Goal: Task Accomplishment & Management: Use online tool/utility

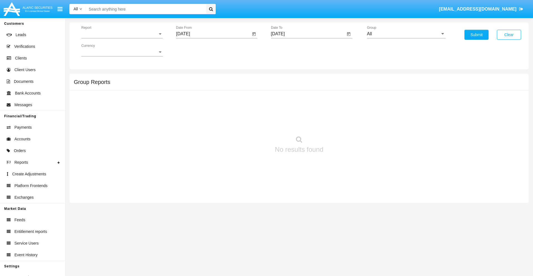
click at [122, 34] on span "Report" at bounding box center [119, 33] width 76 height 5
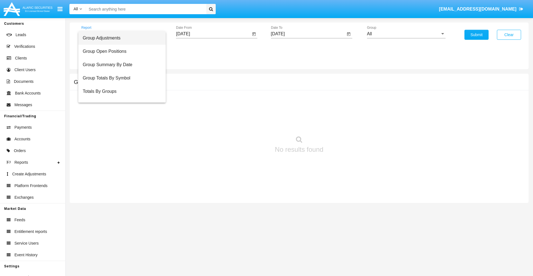
click at [120, 38] on span "Group Adjustments" at bounding box center [122, 37] width 79 height 13
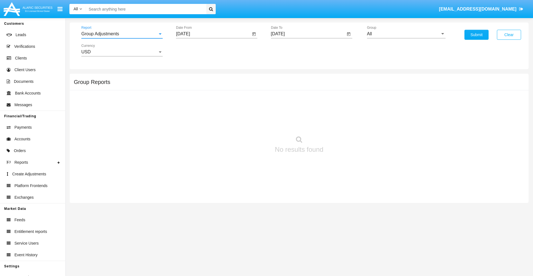
click at [213, 34] on input "[DATE]" at bounding box center [213, 33] width 75 height 5
click at [194, 50] on span "[DATE]" at bounding box center [189, 50] width 12 height 4
click at [248, 123] on div "2025" at bounding box center [247, 123] width 17 height 10
click at [189, 89] on div "MAY" at bounding box center [189, 89] width 17 height 10
click at [185, 118] on div "25" at bounding box center [185, 119] width 10 height 10
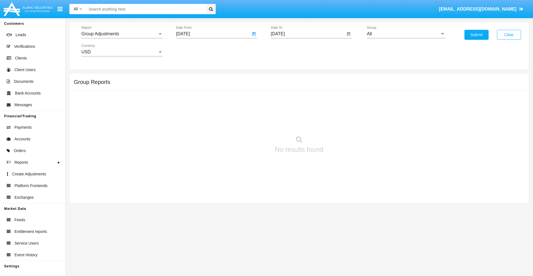
type input "05/25/25"
click at [308, 34] on input "[DATE]" at bounding box center [308, 33] width 75 height 5
click at [289, 50] on span "[DATE]" at bounding box center [284, 50] width 12 height 4
click at [342, 123] on div "2025" at bounding box center [342, 123] width 17 height 10
click at [342, 89] on div "AUG" at bounding box center [342, 89] width 17 height 10
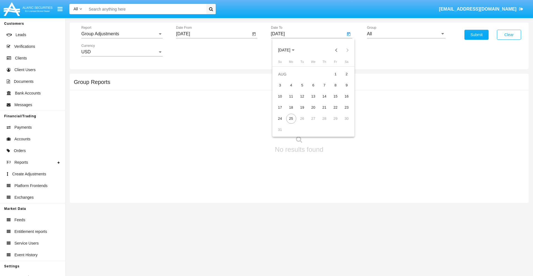
click at [291, 118] on div "25" at bounding box center [291, 119] width 10 height 10
type input "[DATE]"
click at [406, 34] on input "All" at bounding box center [406, 33] width 79 height 5
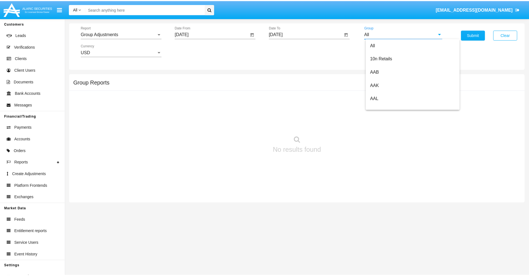
scroll to position [124, 0]
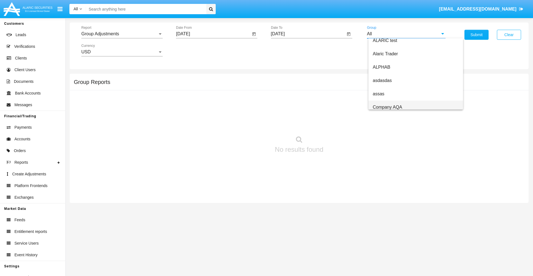
click at [387, 107] on span "Company AQA" at bounding box center [387, 107] width 29 height 5
type input "Company AQA"
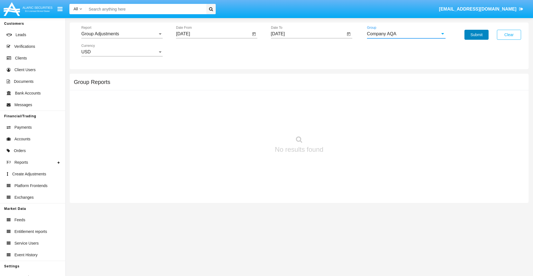
click at [477, 35] on button "Submit" at bounding box center [477, 35] width 24 height 10
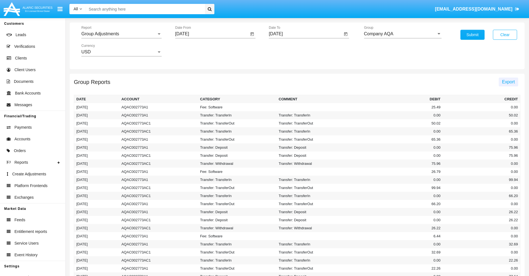
click at [508, 82] on span "Export" at bounding box center [508, 81] width 13 height 5
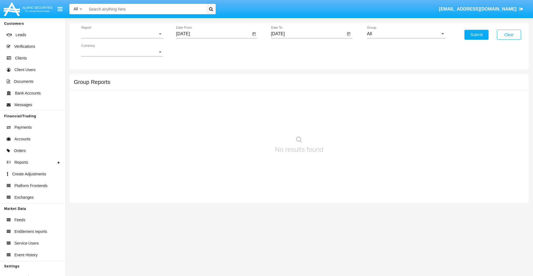
click at [122, 34] on span "Report" at bounding box center [119, 33] width 76 height 5
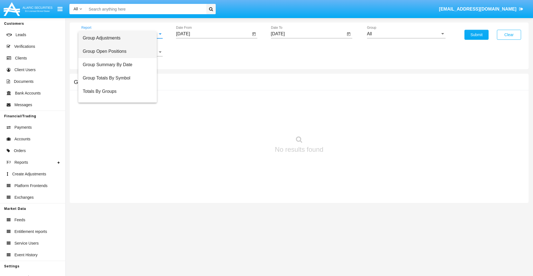
click at [120, 51] on span "Group Open Positions" at bounding box center [118, 51] width 70 height 13
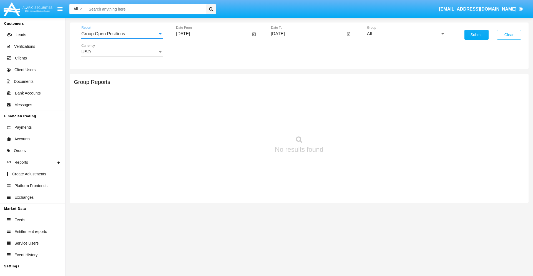
click at [213, 34] on input "[DATE]" at bounding box center [213, 33] width 75 height 5
click at [194, 50] on span "[DATE]" at bounding box center [189, 50] width 12 height 4
click at [248, 123] on div "2025" at bounding box center [247, 123] width 17 height 10
click at [228, 89] on div "[DATE]" at bounding box center [228, 89] width 17 height 10
click at [241, 118] on div "25" at bounding box center [241, 119] width 10 height 10
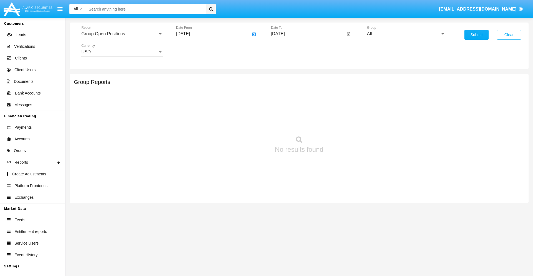
type input "[DATE]"
click at [308, 34] on input "[DATE]" at bounding box center [308, 33] width 75 height 5
click at [289, 50] on span "[DATE]" at bounding box center [284, 50] width 12 height 4
click at [342, 123] on div "2025" at bounding box center [342, 123] width 17 height 10
click at [342, 89] on div "AUG" at bounding box center [342, 89] width 17 height 10
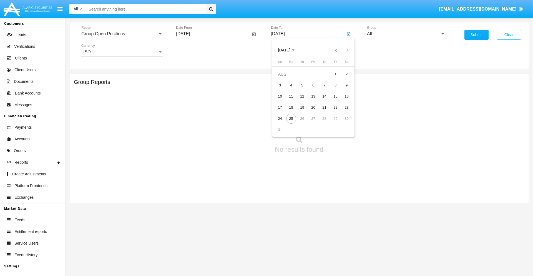
click at [291, 118] on div "25" at bounding box center [291, 119] width 10 height 10
type input "[DATE]"
click at [406, 34] on input "All" at bounding box center [406, 33] width 79 height 5
type input "Hammer Web Lite"
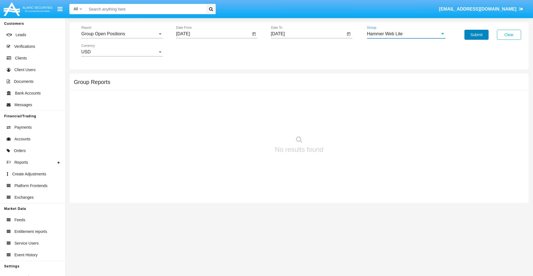
click at [477, 35] on button "Submit" at bounding box center [477, 35] width 24 height 10
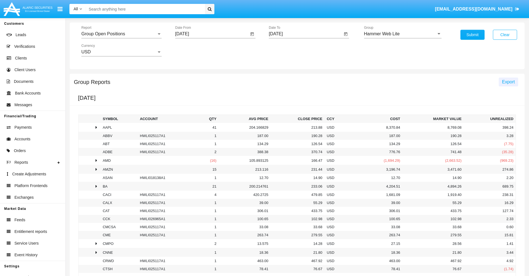
click at [508, 82] on span "Export" at bounding box center [508, 81] width 13 height 5
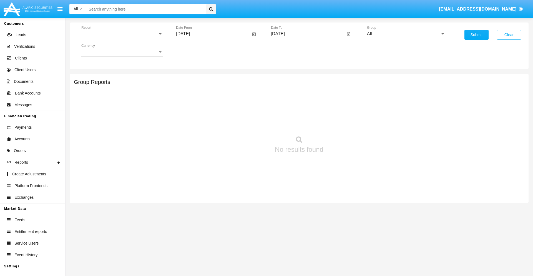
click at [122, 34] on span "Report" at bounding box center [119, 33] width 76 height 5
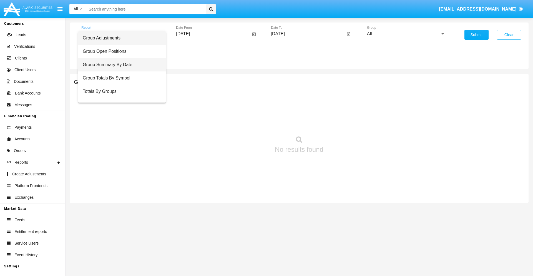
click at [120, 65] on span "Group Summary By Date" at bounding box center [122, 64] width 79 height 13
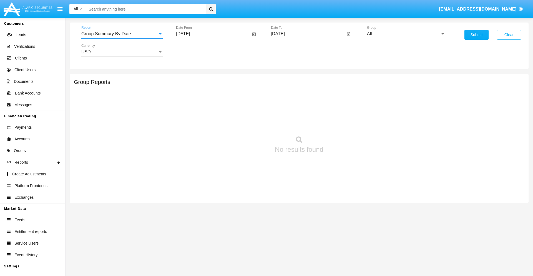
click at [213, 34] on input "[DATE]" at bounding box center [213, 33] width 75 height 5
click at [194, 50] on span "[DATE]" at bounding box center [189, 50] width 12 height 4
click at [248, 123] on div "2025" at bounding box center [247, 123] width 17 height 10
click at [228, 89] on div "[DATE]" at bounding box center [228, 89] width 17 height 10
click at [241, 118] on div "25" at bounding box center [241, 119] width 10 height 10
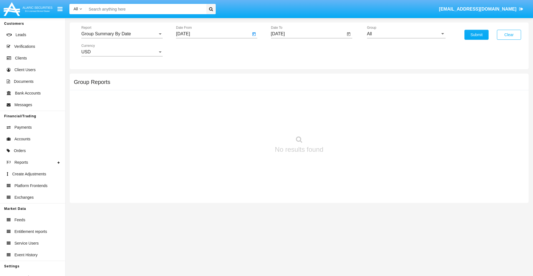
type input "[DATE]"
click at [308, 34] on input "[DATE]" at bounding box center [308, 33] width 75 height 5
click at [289, 50] on span "[DATE]" at bounding box center [284, 50] width 12 height 4
click at [342, 123] on div "2025" at bounding box center [342, 123] width 17 height 10
click at [342, 89] on div "AUG" at bounding box center [342, 89] width 17 height 10
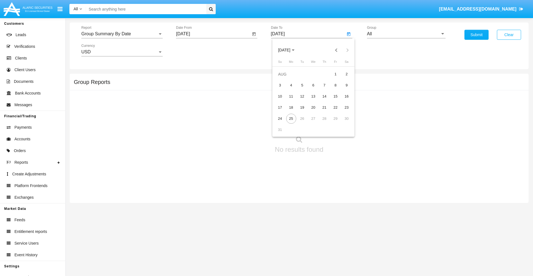
click at [291, 118] on div "25" at bounding box center [291, 119] width 10 height 10
type input "[DATE]"
click at [406, 34] on input "All" at bounding box center [406, 33] width 79 height 5
type input "Hammer Web Lite"
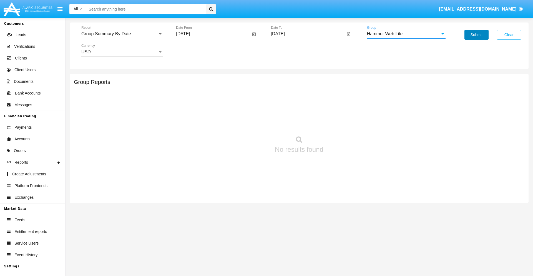
click at [477, 35] on button "Submit" at bounding box center [477, 35] width 24 height 10
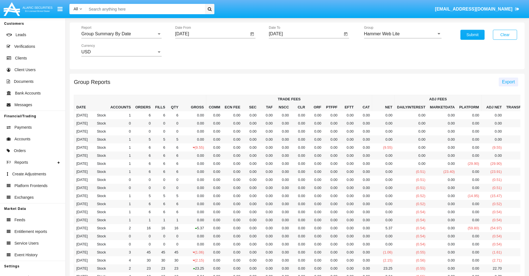
click at [508, 82] on span "Export" at bounding box center [508, 81] width 13 height 5
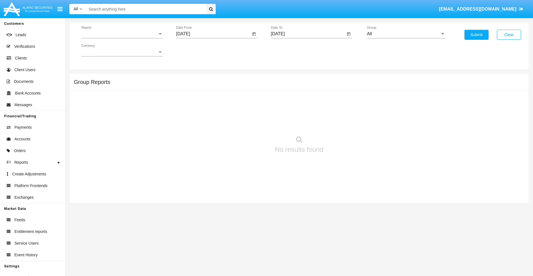
click at [122, 34] on span "Report" at bounding box center [119, 33] width 76 height 5
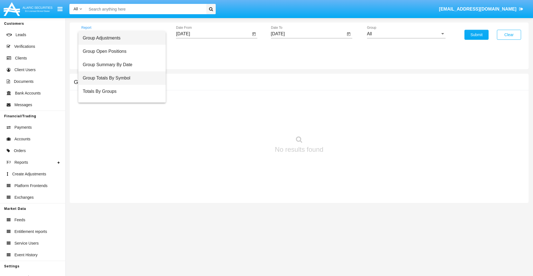
click at [120, 78] on span "Group Totals By Symbol" at bounding box center [122, 77] width 79 height 13
click at [213, 34] on input "[DATE]" at bounding box center [213, 33] width 75 height 5
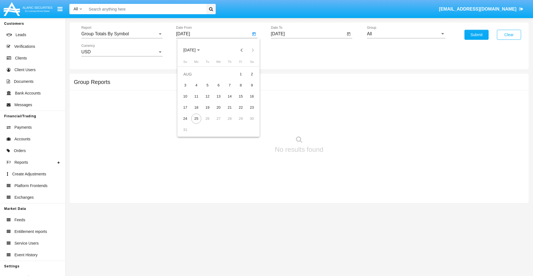
click at [194, 50] on span "[DATE]" at bounding box center [189, 50] width 12 height 4
click at [248, 123] on div "2025" at bounding box center [247, 123] width 17 height 10
click at [228, 89] on div "[DATE]" at bounding box center [228, 89] width 17 height 10
click at [241, 118] on div "25" at bounding box center [241, 119] width 10 height 10
type input "07/25/25"
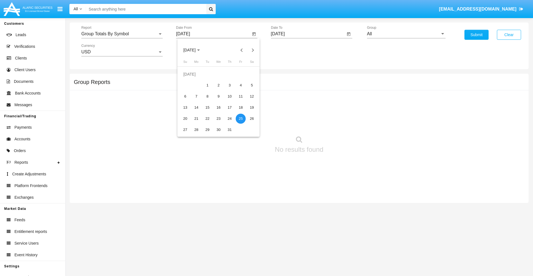
click at [308, 34] on input "[DATE]" at bounding box center [308, 33] width 75 height 5
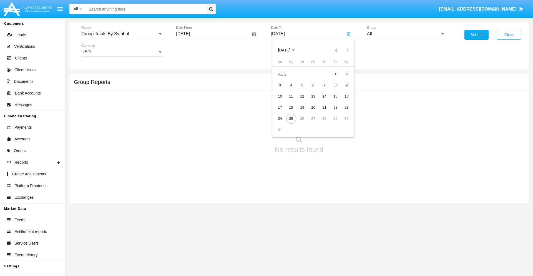
click at [289, 50] on span "[DATE]" at bounding box center [284, 50] width 12 height 4
click at [342, 123] on div "2025" at bounding box center [342, 123] width 17 height 10
click at [342, 89] on div "AUG" at bounding box center [342, 89] width 17 height 10
click at [291, 118] on div "25" at bounding box center [291, 119] width 10 height 10
type input "08/25/25"
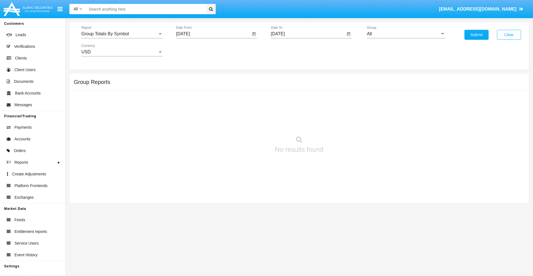
click at [406, 34] on input "All" at bounding box center [406, 33] width 79 height 5
type input "Hammer Web Lite"
click at [477, 35] on button "Submit" at bounding box center [477, 35] width 24 height 10
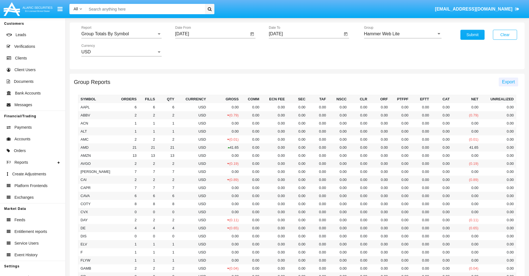
click at [508, 82] on span "Export" at bounding box center [508, 81] width 13 height 5
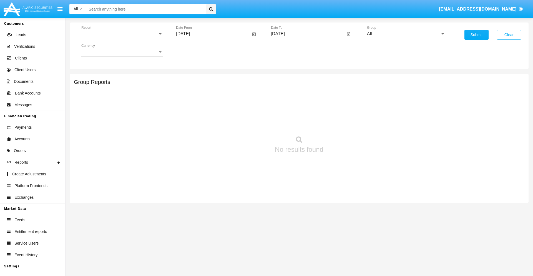
click at [122, 34] on span "Report" at bounding box center [119, 33] width 76 height 5
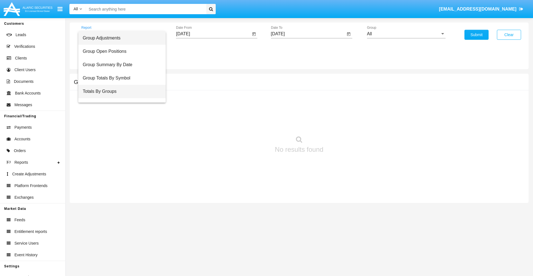
click at [120, 91] on span "Totals By Groups" at bounding box center [122, 91] width 79 height 13
click at [213, 34] on input "[DATE]" at bounding box center [213, 33] width 75 height 5
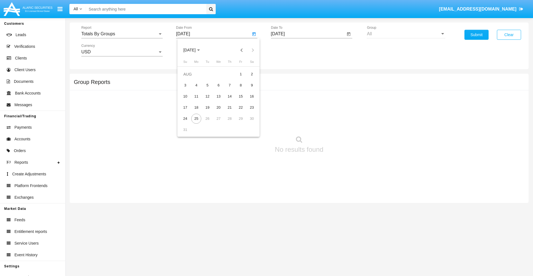
click at [194, 50] on span "[DATE]" at bounding box center [189, 50] width 12 height 4
click at [248, 123] on div "2025" at bounding box center [247, 123] width 17 height 10
click at [248, 89] on div "AUG" at bounding box center [247, 89] width 17 height 10
click at [185, 96] on div "10" at bounding box center [185, 96] width 10 height 10
type input "08/10/25"
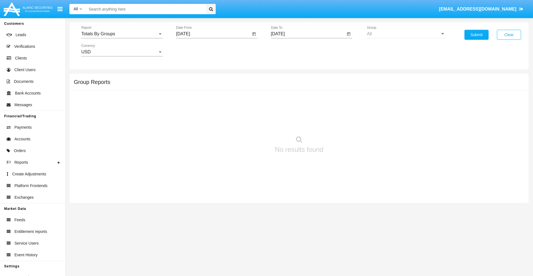
click at [308, 34] on input "[DATE]" at bounding box center [308, 33] width 75 height 5
click at [289, 50] on span "[DATE]" at bounding box center [284, 50] width 12 height 4
click at [342, 123] on div "2025" at bounding box center [342, 123] width 17 height 10
click at [342, 89] on div "AUG" at bounding box center [342, 89] width 17 height 10
click at [291, 118] on div "25" at bounding box center [291, 119] width 10 height 10
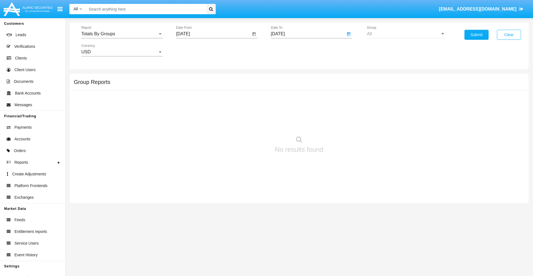
type input "[DATE]"
click at [477, 35] on button "Submit" at bounding box center [477, 35] width 24 height 10
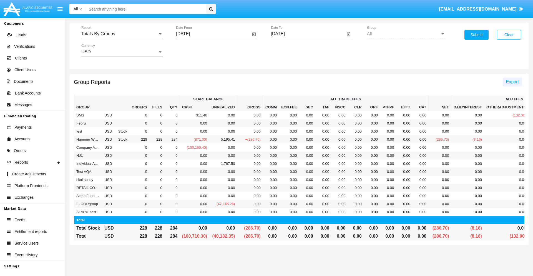
click at [512, 82] on span "Export" at bounding box center [512, 81] width 13 height 5
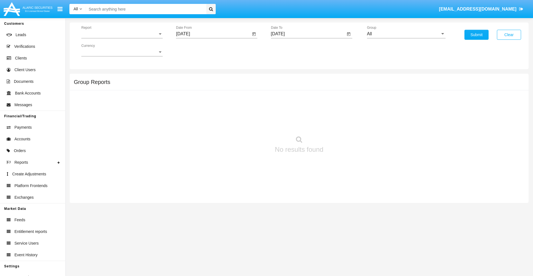
click at [122, 34] on span "Report" at bounding box center [119, 33] width 76 height 5
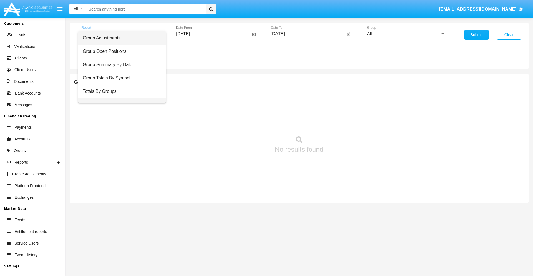
click at [120, 98] on span "Group Fees By Destination" at bounding box center [122, 104] width 79 height 13
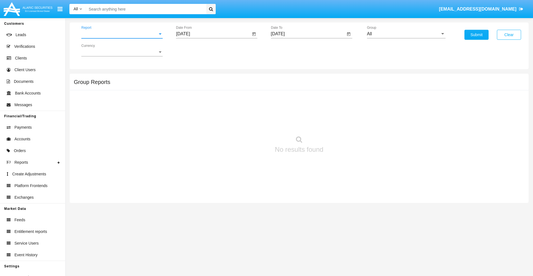
scroll to position [9, 0]
click at [213, 34] on input "[DATE]" at bounding box center [213, 33] width 75 height 5
click at [194, 50] on span "[DATE]" at bounding box center [189, 50] width 12 height 4
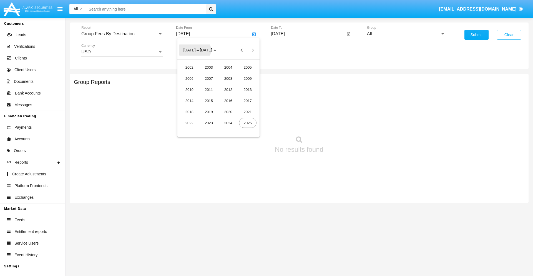
click at [248, 123] on div "2025" at bounding box center [247, 123] width 17 height 10
click at [209, 89] on div "JUN" at bounding box center [208, 89] width 17 height 10
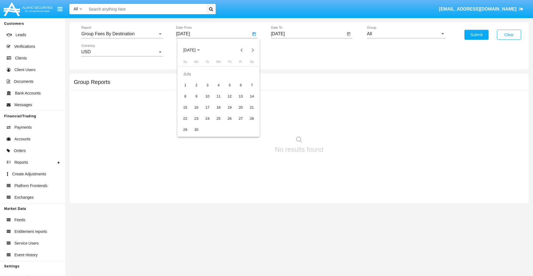
click at [219, 118] on div "25" at bounding box center [219, 119] width 10 height 10
type input "06/25/25"
click at [308, 34] on input "[DATE]" at bounding box center [308, 33] width 75 height 5
click at [289, 50] on span "[DATE]" at bounding box center [284, 50] width 12 height 4
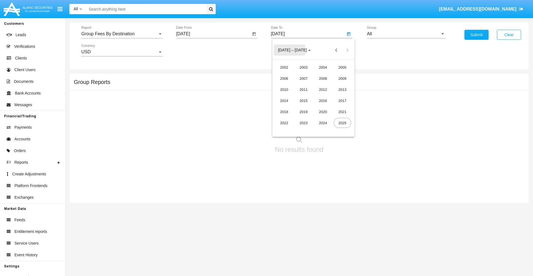
click at [342, 123] on div "2025" at bounding box center [342, 123] width 17 height 10
click at [342, 89] on div "AUG" at bounding box center [342, 89] width 17 height 10
click at [291, 118] on div "25" at bounding box center [291, 119] width 10 height 10
type input "[DATE]"
click at [406, 34] on input "All" at bounding box center [406, 33] width 79 height 5
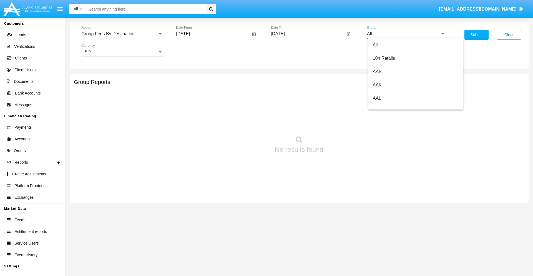
type input "Hammer Web Lite"
click at [477, 35] on button "Submit" at bounding box center [477, 35] width 24 height 10
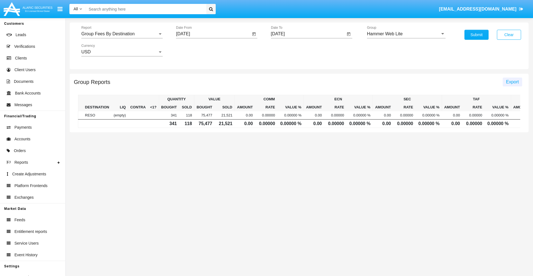
click at [512, 82] on span "Export" at bounding box center [512, 81] width 13 height 5
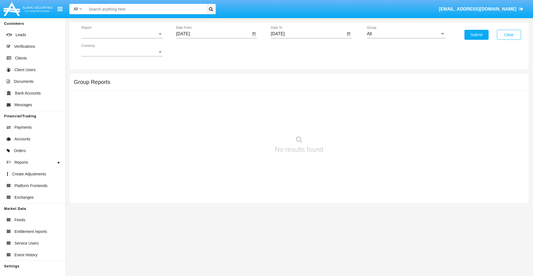
click at [122, 34] on span "Report" at bounding box center [119, 33] width 76 height 5
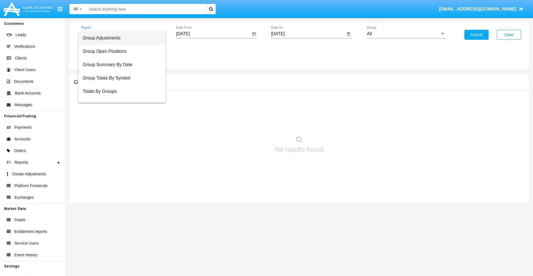
scroll to position [22, 0]
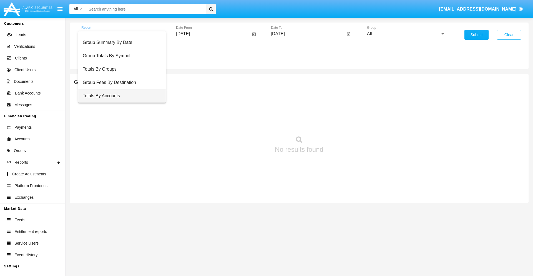
click at [120, 96] on span "Totals By Accounts" at bounding box center [122, 95] width 79 height 13
click at [213, 34] on input "[DATE]" at bounding box center [213, 33] width 75 height 5
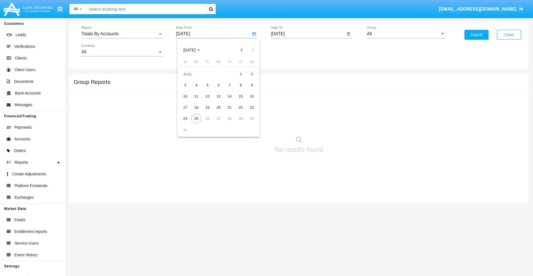
click at [194, 50] on span "[DATE]" at bounding box center [189, 50] width 12 height 4
click at [248, 123] on div "2025" at bounding box center [247, 123] width 17 height 10
click at [248, 89] on div "AUG" at bounding box center [247, 89] width 17 height 10
click at [185, 96] on div "10" at bounding box center [185, 96] width 10 height 10
type input "08/10/25"
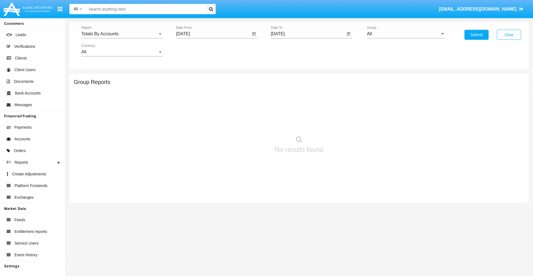
click at [308, 34] on input "[DATE]" at bounding box center [308, 33] width 75 height 5
click at [289, 50] on span "[DATE]" at bounding box center [284, 50] width 12 height 4
click at [342, 123] on div "2025" at bounding box center [342, 123] width 17 height 10
click at [342, 89] on div "AUG" at bounding box center [342, 89] width 17 height 10
click at [291, 118] on div "25" at bounding box center [291, 119] width 10 height 10
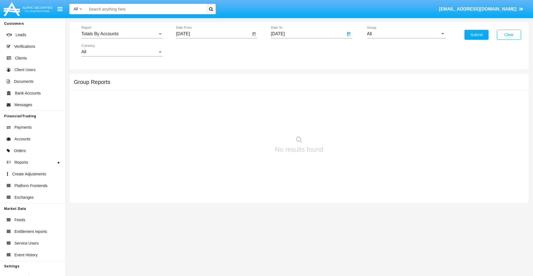
type input "08/25/25"
click at [406, 34] on input "All" at bounding box center [406, 33] width 79 height 5
type input "Hammer Web Lite"
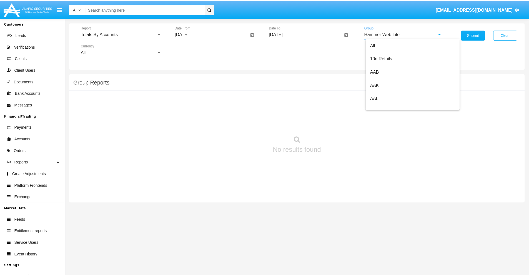
scroll to position [0, 0]
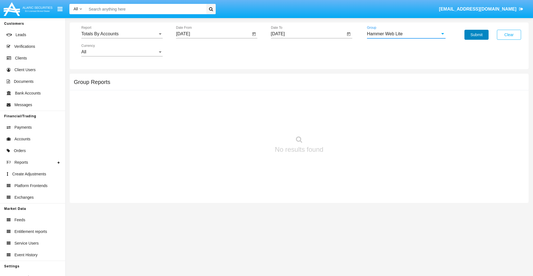
click at [477, 35] on button "Submit" at bounding box center [477, 35] width 24 height 10
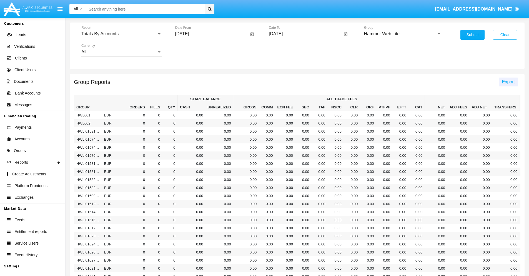
click at [508, 82] on span "Export" at bounding box center [508, 81] width 13 height 5
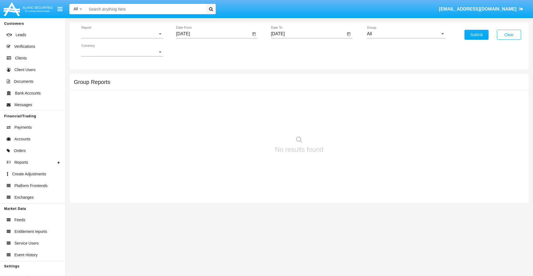
click at [122, 34] on span "Report" at bounding box center [119, 33] width 76 height 5
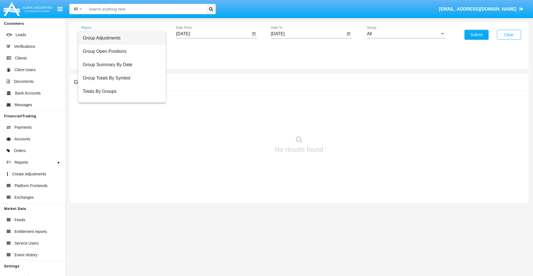
click at [120, 38] on span "Group Adjustments" at bounding box center [122, 37] width 79 height 13
click at [213, 34] on input "[DATE]" at bounding box center [213, 33] width 75 height 5
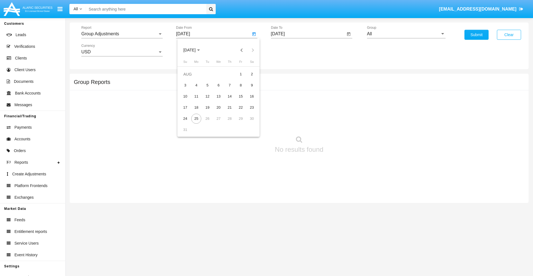
click at [194, 50] on span "[DATE]" at bounding box center [189, 50] width 12 height 4
click at [209, 112] on div "2019" at bounding box center [208, 112] width 17 height 10
click at [189, 78] on div "JAN" at bounding box center [189, 78] width 17 height 10
click at [207, 85] on div "1" at bounding box center [207, 85] width 10 height 10
type input "[DATE]"
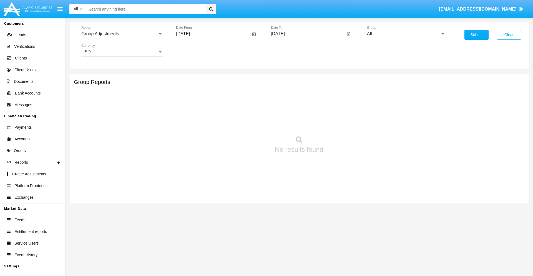
click at [308, 34] on input "[DATE]" at bounding box center [308, 33] width 75 height 5
click at [289, 50] on span "[DATE]" at bounding box center [284, 50] width 12 height 4
click at [304, 112] on div "2019" at bounding box center [303, 112] width 17 height 10
click at [284, 78] on div "JAN" at bounding box center [284, 78] width 17 height 10
click at [302, 85] on div "1" at bounding box center [302, 85] width 10 height 10
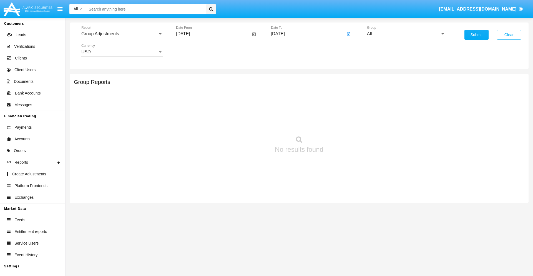
type input "[DATE]"
click at [406, 34] on input "All" at bounding box center [406, 33] width 79 height 5
click at [387, 229] on span "Company AQA" at bounding box center [387, 231] width 29 height 5
type input "Company AQA"
click at [477, 35] on button "Submit" at bounding box center [477, 35] width 24 height 10
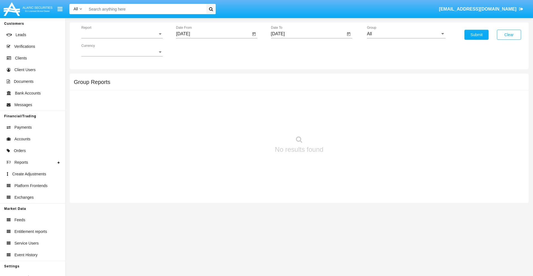
click at [122, 34] on span "Report" at bounding box center [119, 33] width 76 height 5
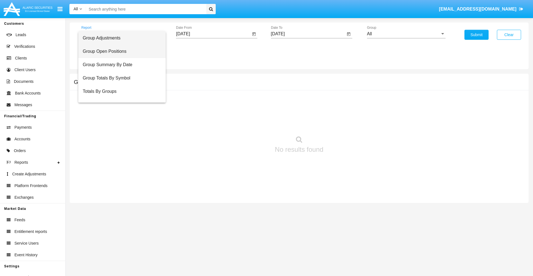
click at [120, 51] on span "Group Open Positions" at bounding box center [122, 51] width 79 height 13
click at [213, 34] on input "[DATE]" at bounding box center [213, 33] width 75 height 5
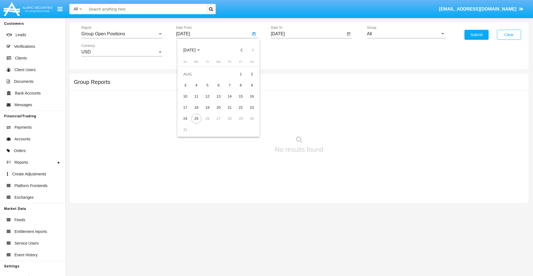
click at [194, 50] on span "[DATE]" at bounding box center [189, 50] width 12 height 4
click at [209, 112] on div "2019" at bounding box center [208, 112] width 17 height 10
click at [189, 78] on div "JAN" at bounding box center [189, 78] width 17 height 10
click at [207, 85] on div "1" at bounding box center [207, 85] width 10 height 10
type input "[DATE]"
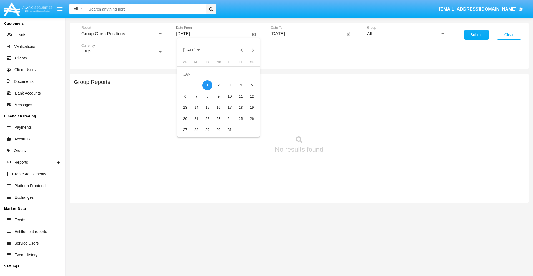
click at [308, 34] on input "[DATE]" at bounding box center [308, 33] width 75 height 5
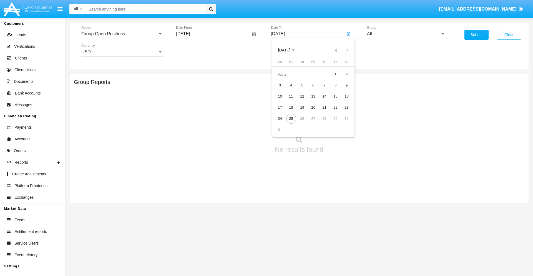
click at [289, 50] on span "[DATE]" at bounding box center [284, 50] width 12 height 4
click at [304, 112] on div "2019" at bounding box center [303, 112] width 17 height 10
click at [284, 78] on div "JAN" at bounding box center [284, 78] width 17 height 10
click at [302, 85] on div "1" at bounding box center [302, 85] width 10 height 10
type input "[DATE]"
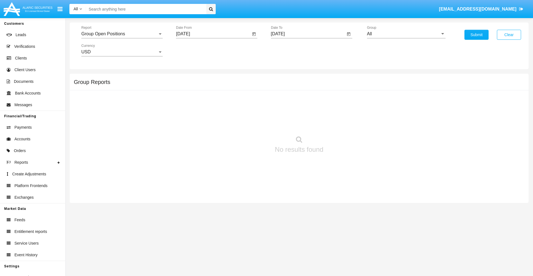
click at [406, 34] on input "All" at bounding box center [406, 33] width 79 height 5
click at [387, 107] on span "Company AQA" at bounding box center [387, 107] width 29 height 5
type input "Company AQA"
click at [477, 35] on button "Submit" at bounding box center [477, 35] width 24 height 10
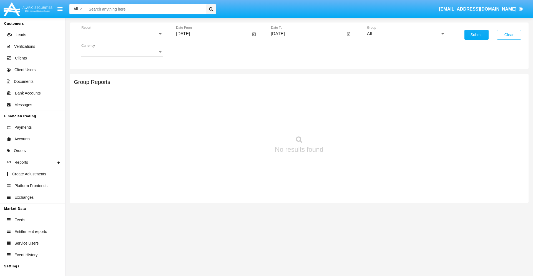
click at [122, 34] on span "Report" at bounding box center [119, 33] width 76 height 5
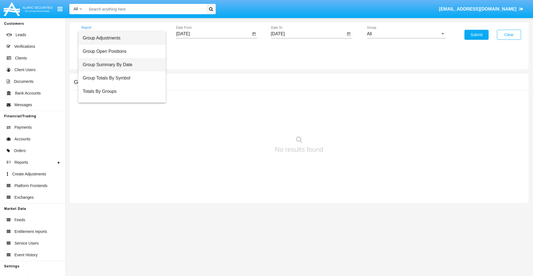
click at [120, 65] on span "Group Summary By Date" at bounding box center [122, 64] width 79 height 13
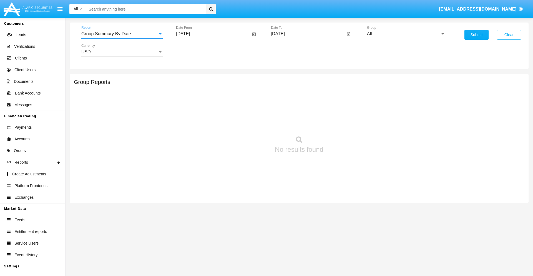
click at [213, 34] on input "[DATE]" at bounding box center [213, 33] width 75 height 5
click at [194, 50] on span "[DATE]" at bounding box center [189, 50] width 12 height 4
click at [209, 112] on div "2019" at bounding box center [208, 112] width 17 height 10
click at [189, 78] on div "JAN" at bounding box center [189, 78] width 17 height 10
click at [207, 85] on div "1" at bounding box center [207, 85] width 10 height 10
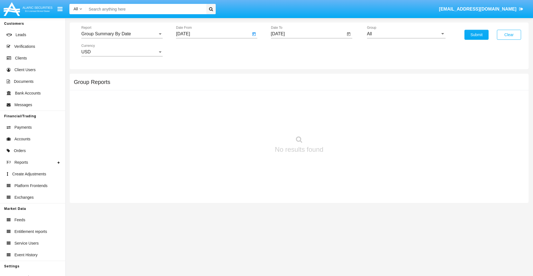
type input "[DATE]"
click at [308, 34] on input "[DATE]" at bounding box center [308, 33] width 75 height 5
click at [289, 50] on span "[DATE]" at bounding box center [284, 50] width 12 height 4
click at [304, 112] on div "2019" at bounding box center [303, 112] width 17 height 10
click at [284, 78] on div "JAN" at bounding box center [284, 78] width 17 height 10
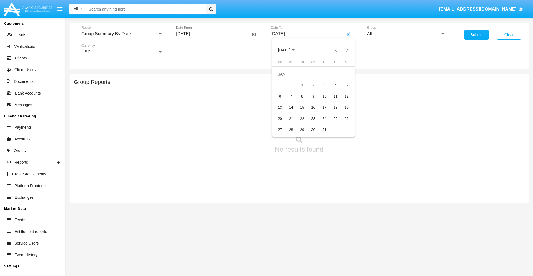
click at [302, 85] on div "1" at bounding box center [302, 85] width 10 height 10
type input "[DATE]"
click at [406, 34] on input "All" at bounding box center [406, 33] width 79 height 5
click at [387, 229] on span "Company AQA" at bounding box center [387, 231] width 29 height 5
type input "Company AQA"
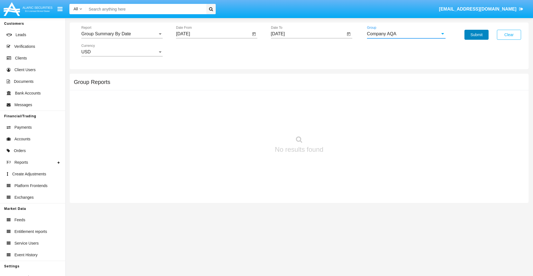
click at [477, 35] on button "Submit" at bounding box center [477, 35] width 24 height 10
click at [122, 34] on span "Report" at bounding box center [119, 33] width 76 height 5
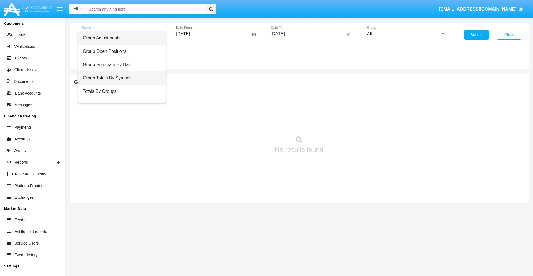
click at [120, 78] on span "Group Totals By Symbol" at bounding box center [122, 77] width 79 height 13
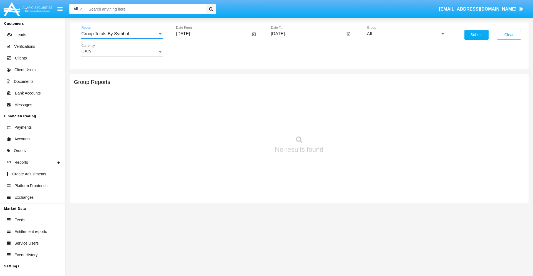
click at [213, 34] on input "[DATE]" at bounding box center [213, 33] width 75 height 5
click at [194, 50] on span "[DATE]" at bounding box center [189, 50] width 12 height 4
click at [209, 112] on div "2019" at bounding box center [208, 112] width 17 height 10
click at [189, 78] on div "JAN" at bounding box center [189, 78] width 17 height 10
click at [207, 85] on div "1" at bounding box center [207, 85] width 10 height 10
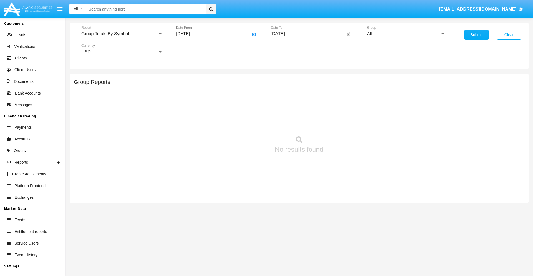
type input "01/01/19"
click at [308, 34] on input "[DATE]" at bounding box center [308, 33] width 75 height 5
click at [289, 50] on span "AUG 2025" at bounding box center [284, 50] width 12 height 4
click at [304, 112] on div "2019" at bounding box center [303, 112] width 17 height 10
click at [284, 78] on div "JAN" at bounding box center [284, 78] width 17 height 10
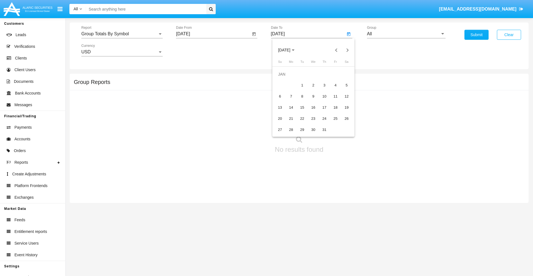
click at [302, 85] on div "1" at bounding box center [302, 85] width 10 height 10
type input "01/01/19"
click at [406, 34] on input "All" at bounding box center [406, 33] width 79 height 5
click at [387, 229] on span "Company AQA" at bounding box center [387, 231] width 29 height 5
type input "Company AQA"
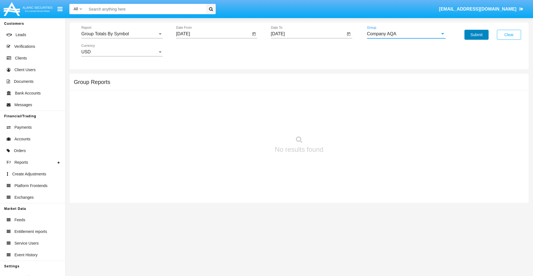
click at [477, 35] on button "Submit" at bounding box center [477, 35] width 24 height 10
click at [122, 34] on span "Report" at bounding box center [119, 33] width 76 height 5
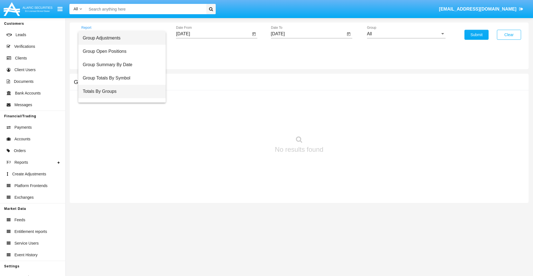
click at [120, 91] on span "Totals By Groups" at bounding box center [122, 91] width 79 height 13
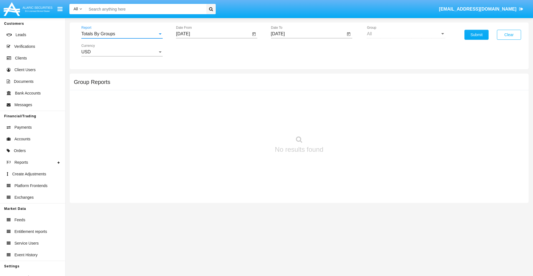
click at [213, 34] on input "[DATE]" at bounding box center [213, 33] width 75 height 5
click at [194, 50] on span "[DATE]" at bounding box center [189, 50] width 12 height 4
click at [209, 112] on div "2019" at bounding box center [208, 112] width 17 height 10
click at [189, 78] on div "JAN" at bounding box center [189, 78] width 17 height 10
click at [207, 85] on div "1" at bounding box center [207, 85] width 10 height 10
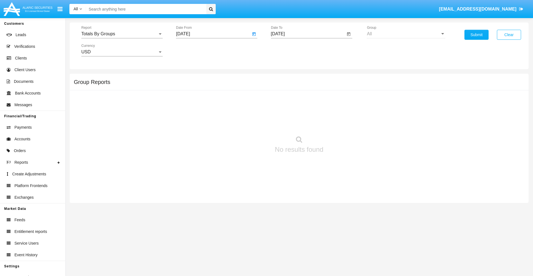
type input "[DATE]"
click at [308, 34] on input "[DATE]" at bounding box center [308, 33] width 75 height 5
click at [289, 50] on span "[DATE]" at bounding box center [284, 50] width 12 height 4
click at [304, 112] on div "2019" at bounding box center [303, 112] width 17 height 10
click at [284, 78] on div "JAN" at bounding box center [284, 78] width 17 height 10
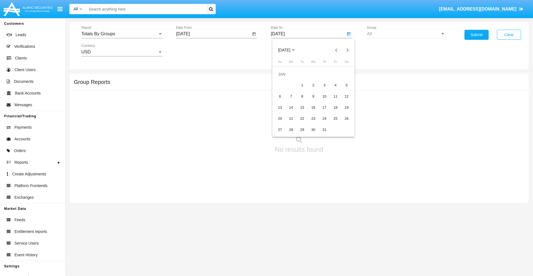
click at [302, 85] on div "1" at bounding box center [302, 85] width 10 height 10
type input "01/01/19"
click at [477, 35] on button "Submit" at bounding box center [477, 35] width 24 height 10
click at [122, 34] on span "Report" at bounding box center [119, 33] width 76 height 5
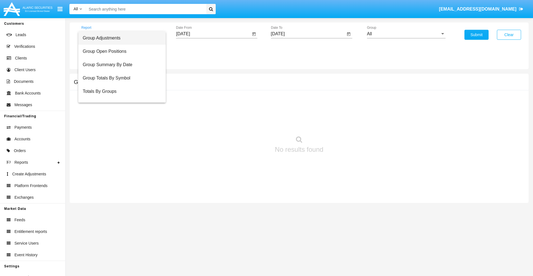
scroll to position [9, 0]
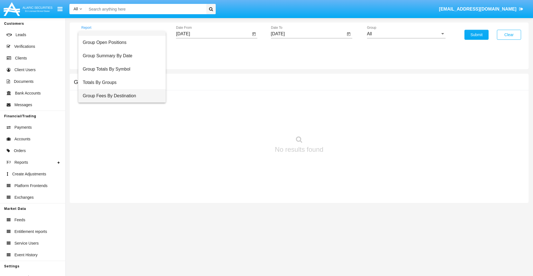
click at [120, 96] on span "Group Fees By Destination" at bounding box center [122, 95] width 79 height 13
click at [213, 34] on input "[DATE]" at bounding box center [213, 33] width 75 height 5
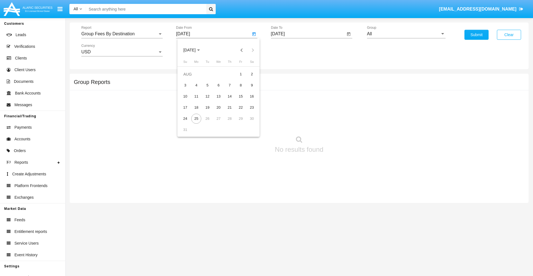
click at [194, 50] on span "[DATE]" at bounding box center [189, 50] width 12 height 4
click at [209, 112] on div "2019" at bounding box center [208, 112] width 17 height 10
click at [189, 78] on div "JAN" at bounding box center [189, 78] width 17 height 10
click at [207, 85] on div "1" at bounding box center [207, 85] width 10 height 10
type input "[DATE]"
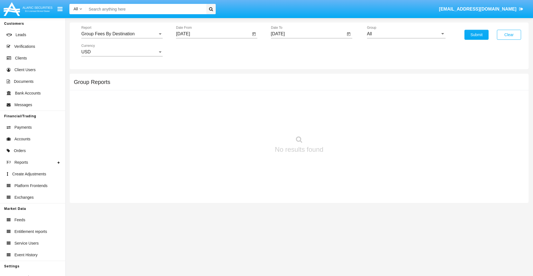
click at [308, 34] on input "[DATE]" at bounding box center [308, 33] width 75 height 5
click at [289, 50] on span "[DATE]" at bounding box center [284, 50] width 12 height 4
click at [304, 112] on div "2019" at bounding box center [303, 112] width 17 height 10
click at [284, 78] on div "JAN" at bounding box center [284, 78] width 17 height 10
click at [302, 85] on div "1" at bounding box center [302, 85] width 10 height 10
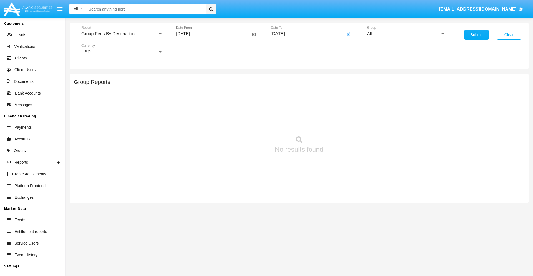
type input "[DATE]"
click at [406, 34] on input "All" at bounding box center [406, 33] width 79 height 5
click at [387, 229] on span "Company AQA" at bounding box center [387, 231] width 29 height 5
type input "Company AQA"
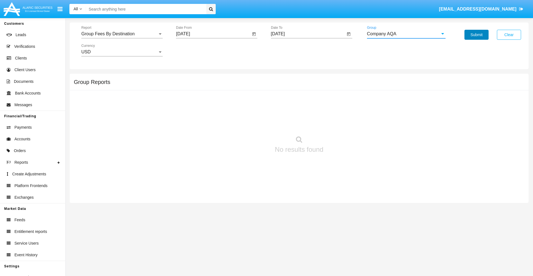
click at [477, 35] on button "Submit" at bounding box center [477, 35] width 24 height 10
click at [122, 34] on span "Report" at bounding box center [119, 33] width 76 height 5
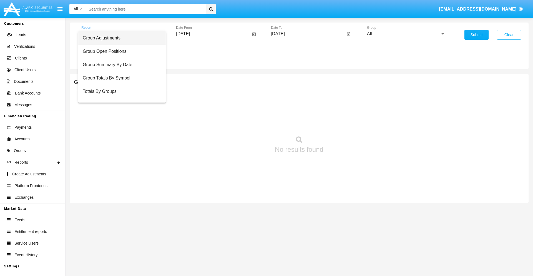
click at [120, 111] on span "Totals By Accounts" at bounding box center [122, 117] width 79 height 13
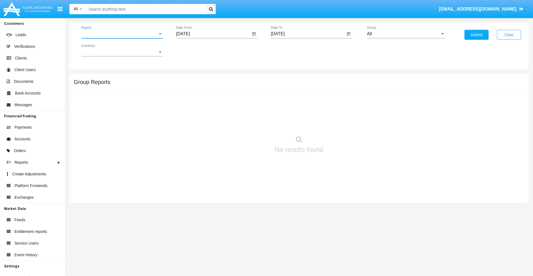
scroll to position [22, 0]
click at [213, 34] on input "[DATE]" at bounding box center [213, 33] width 75 height 5
click at [194, 50] on span "[DATE]" at bounding box center [189, 50] width 12 height 4
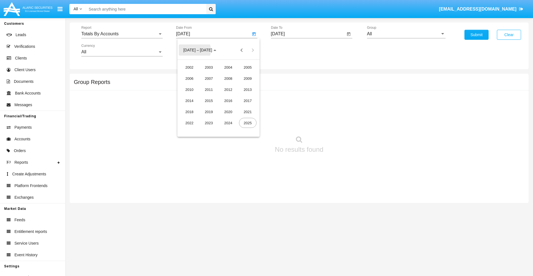
click at [209, 112] on div "2019" at bounding box center [208, 112] width 17 height 10
click at [189, 78] on div "JAN" at bounding box center [189, 78] width 17 height 10
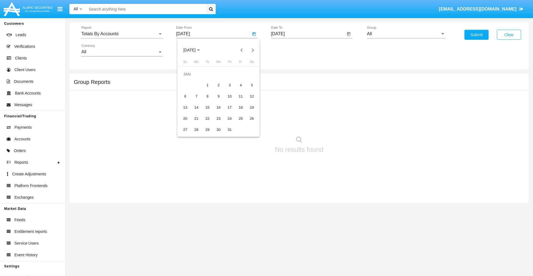
click at [207, 85] on div "1" at bounding box center [207, 85] width 10 height 10
type input "[DATE]"
click at [308, 34] on input "[DATE]" at bounding box center [308, 33] width 75 height 5
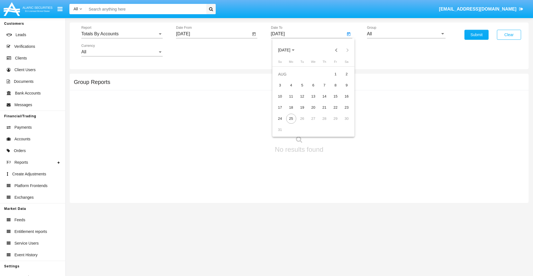
click at [289, 50] on span "[DATE]" at bounding box center [284, 50] width 12 height 4
click at [304, 112] on div "2019" at bounding box center [303, 112] width 17 height 10
click at [284, 78] on div "JAN" at bounding box center [284, 78] width 17 height 10
click at [302, 85] on div "1" at bounding box center [302, 85] width 10 height 10
type input "01/01/19"
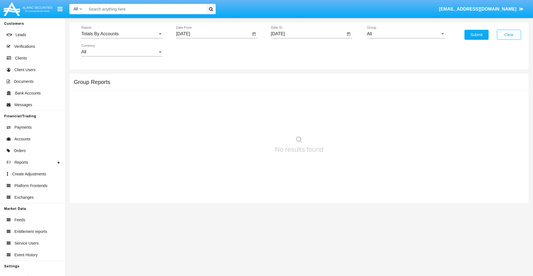
click at [406, 34] on input "All" at bounding box center [406, 33] width 79 height 5
click at [387, 229] on span "Company AQA" at bounding box center [387, 231] width 29 height 5
type input "Company AQA"
click at [477, 35] on button "Submit" at bounding box center [477, 35] width 24 height 10
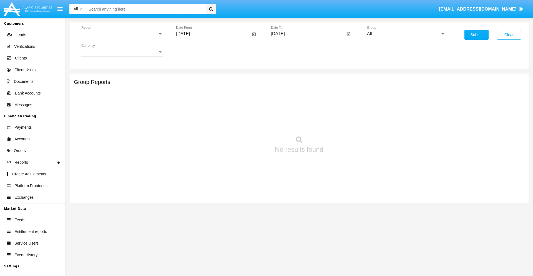
click at [122, 34] on span "Report" at bounding box center [119, 33] width 76 height 5
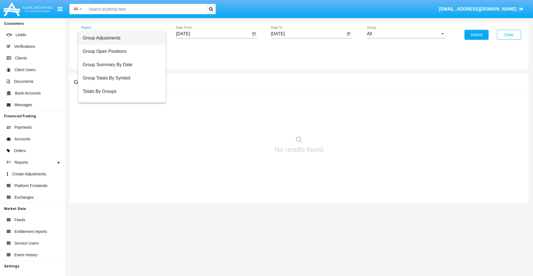
click at [120, 38] on span "Group Adjustments" at bounding box center [122, 37] width 79 height 13
click at [213, 34] on input "[DATE]" at bounding box center [213, 33] width 75 height 5
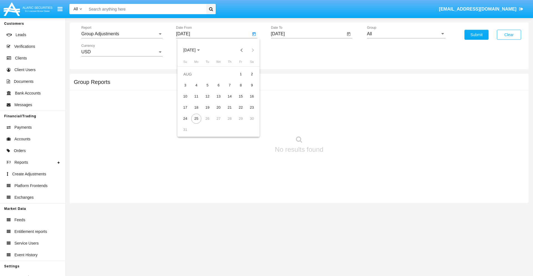
click at [194, 50] on span "[DATE]" at bounding box center [189, 50] width 12 height 4
click at [248, 123] on div "2025" at bounding box center [247, 123] width 17 height 10
click at [189, 89] on div "MAY" at bounding box center [189, 89] width 17 height 10
click at [185, 118] on div "25" at bounding box center [185, 119] width 10 height 10
type input "05/25/25"
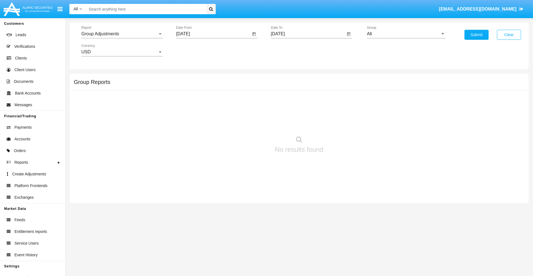
click at [308, 34] on input "[DATE]" at bounding box center [308, 33] width 75 height 5
click at [289, 50] on span "[DATE]" at bounding box center [284, 50] width 12 height 4
click at [342, 123] on div "2025" at bounding box center [342, 123] width 17 height 10
click at [342, 89] on div "AUG" at bounding box center [342, 89] width 17 height 10
click at [291, 118] on div "25" at bounding box center [291, 119] width 10 height 10
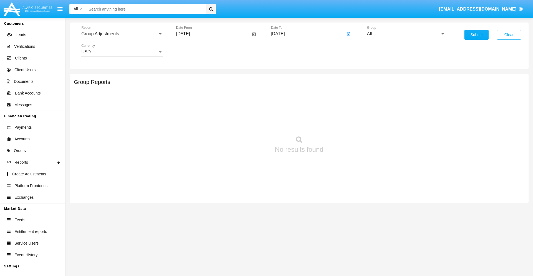
type input "[DATE]"
click at [406, 34] on input "All" at bounding box center [406, 33] width 79 height 5
click at [387, 229] on span "Company AQA" at bounding box center [387, 231] width 29 height 5
type input "Company AQA"
click at [477, 35] on button "Submit" at bounding box center [477, 35] width 24 height 10
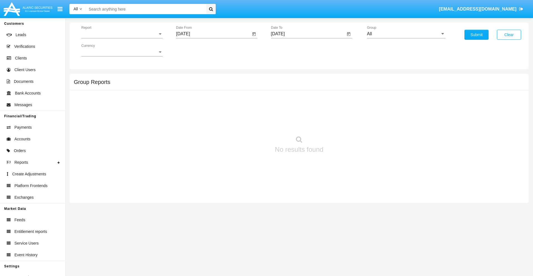
click at [122, 34] on span "Report" at bounding box center [119, 33] width 76 height 5
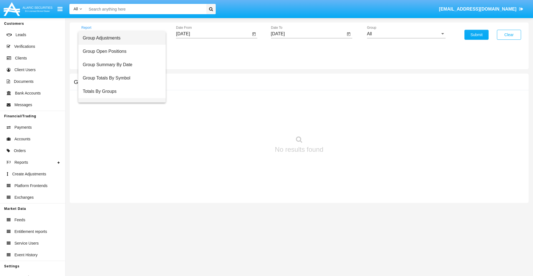
click at [120, 98] on span "Group Fees By Destination" at bounding box center [122, 104] width 79 height 13
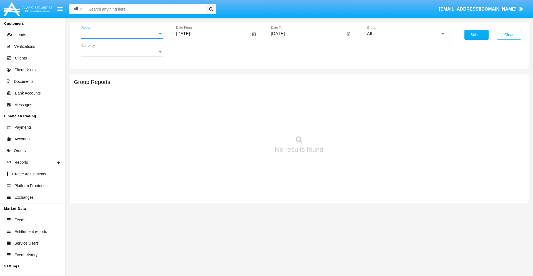
scroll to position [9, 0]
click at [213, 34] on input "[DATE]" at bounding box center [213, 33] width 75 height 5
click at [194, 50] on span "[DATE]" at bounding box center [189, 50] width 12 height 4
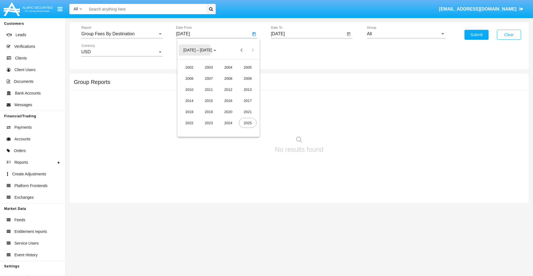
click at [248, 123] on div "2025" at bounding box center [247, 123] width 17 height 10
click at [209, 89] on div "JUN" at bounding box center [208, 89] width 17 height 10
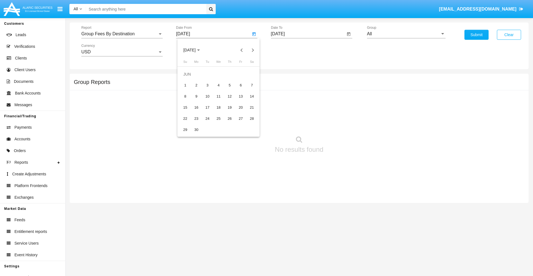
click at [219, 118] on div "25" at bounding box center [219, 119] width 10 height 10
type input "06/25/25"
click at [308, 34] on input "[DATE]" at bounding box center [308, 33] width 75 height 5
click at [289, 50] on span "[DATE]" at bounding box center [284, 50] width 12 height 4
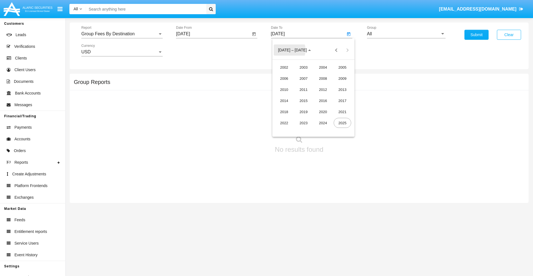
click at [342, 123] on div "2025" at bounding box center [342, 123] width 17 height 10
click at [342, 89] on div "AUG" at bounding box center [342, 89] width 17 height 10
click at [291, 118] on div "25" at bounding box center [291, 119] width 10 height 10
type input "[DATE]"
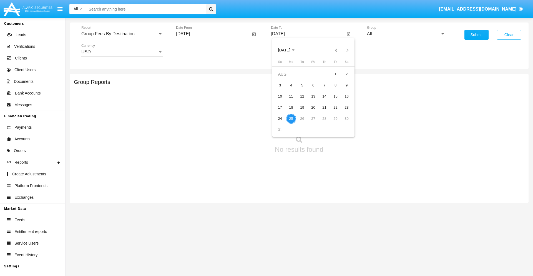
click at [406, 34] on input "All" at bounding box center [406, 33] width 79 height 5
type input "Hammer Web Lite"
click at [477, 35] on button "Submit" at bounding box center [477, 35] width 24 height 10
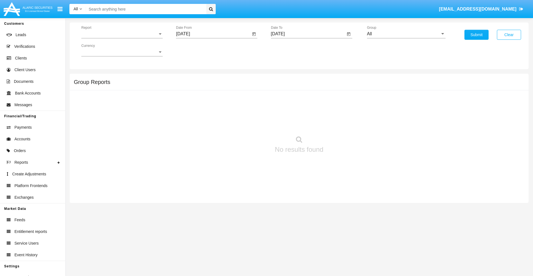
click at [122, 34] on span "Report" at bounding box center [119, 33] width 76 height 5
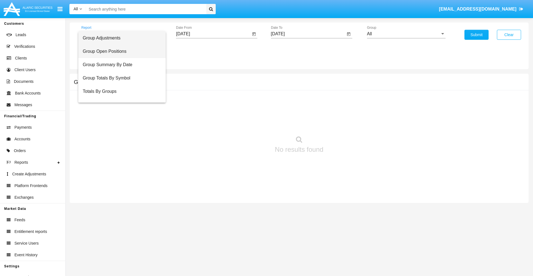
click at [120, 51] on span "Group Open Positions" at bounding box center [122, 51] width 79 height 13
click at [213, 34] on input "[DATE]" at bounding box center [213, 33] width 75 height 5
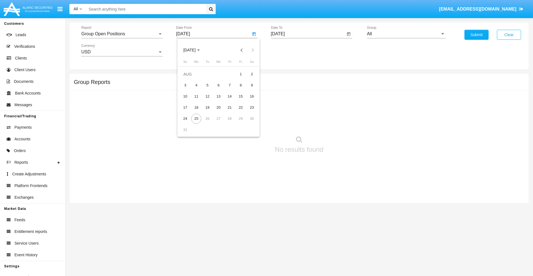
click at [194, 50] on span "[DATE]" at bounding box center [189, 50] width 12 height 4
click at [248, 123] on div "2025" at bounding box center [247, 123] width 17 height 10
click at [228, 89] on div "[DATE]" at bounding box center [228, 89] width 17 height 10
click at [241, 118] on div "25" at bounding box center [241, 119] width 10 height 10
type input "[DATE]"
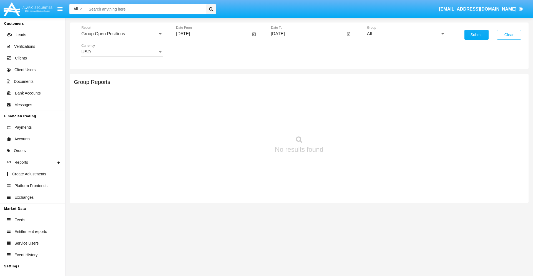
click at [308, 34] on input "[DATE]" at bounding box center [308, 33] width 75 height 5
click at [289, 50] on span "[DATE]" at bounding box center [284, 50] width 12 height 4
click at [342, 123] on div "2025" at bounding box center [342, 123] width 17 height 10
click at [342, 89] on div "AUG" at bounding box center [342, 89] width 17 height 10
click at [291, 118] on div "25" at bounding box center [291, 119] width 10 height 10
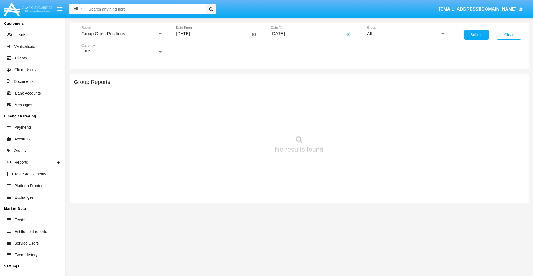
type input "[DATE]"
click at [406, 34] on input "All" at bounding box center [406, 33] width 79 height 5
type input "Hammer Web Lite"
click at [477, 35] on button "Submit" at bounding box center [477, 35] width 24 height 10
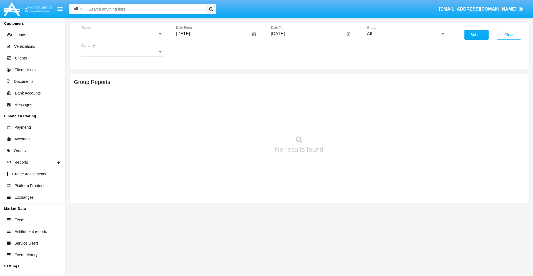
click at [122, 34] on span "Report" at bounding box center [119, 33] width 76 height 5
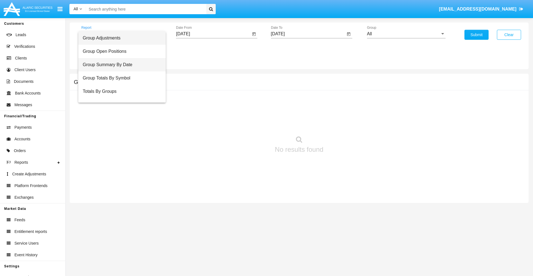
click at [120, 65] on span "Group Summary By Date" at bounding box center [122, 64] width 79 height 13
click at [213, 34] on input "[DATE]" at bounding box center [213, 33] width 75 height 5
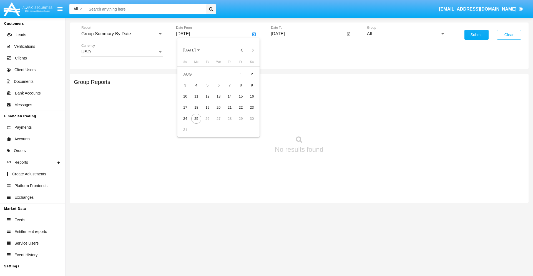
click at [194, 50] on span "[DATE]" at bounding box center [189, 50] width 12 height 4
click at [248, 123] on div "2025" at bounding box center [247, 123] width 17 height 10
click at [228, 89] on div "[DATE]" at bounding box center [228, 89] width 17 height 10
click at [241, 118] on div "25" at bounding box center [241, 119] width 10 height 10
type input "[DATE]"
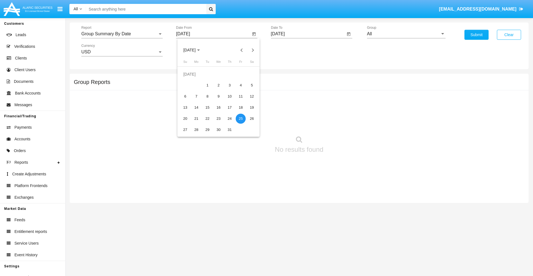
click at [308, 34] on input "[DATE]" at bounding box center [308, 33] width 75 height 5
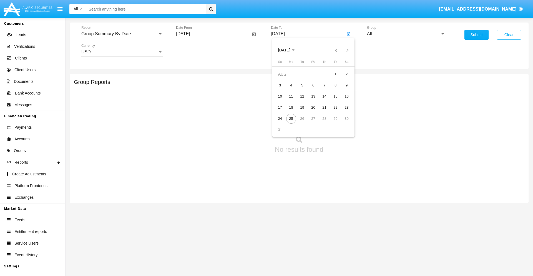
click at [289, 50] on span "[DATE]" at bounding box center [284, 50] width 12 height 4
click at [342, 123] on div "2025" at bounding box center [342, 123] width 17 height 10
click at [342, 89] on div "AUG" at bounding box center [342, 89] width 17 height 10
click at [291, 118] on div "25" at bounding box center [291, 119] width 10 height 10
type input "[DATE]"
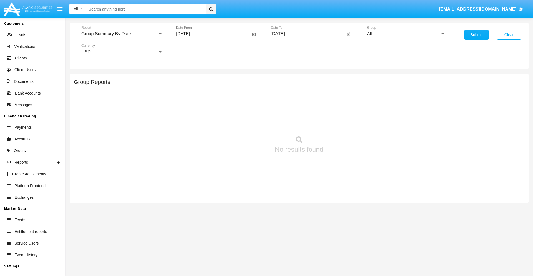
click at [406, 34] on input "All" at bounding box center [406, 33] width 79 height 5
type input "Hammer Web Lite"
click at [477, 35] on button "Submit" at bounding box center [477, 35] width 24 height 10
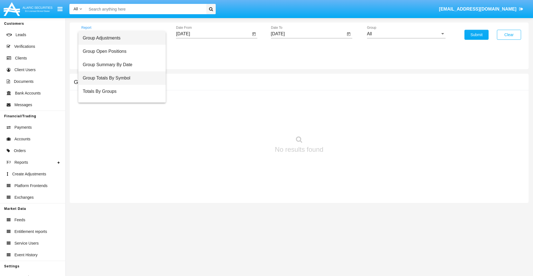
click at [120, 78] on span "Group Totals By Symbol" at bounding box center [122, 77] width 79 height 13
click at [213, 34] on input "[DATE]" at bounding box center [213, 33] width 75 height 5
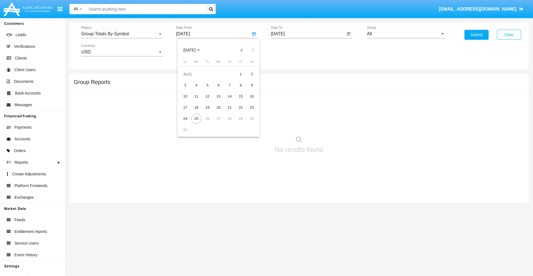
click at [194, 50] on span "[DATE]" at bounding box center [189, 50] width 12 height 4
click at [248, 123] on div "2025" at bounding box center [247, 123] width 17 height 10
click at [228, 89] on div "[DATE]" at bounding box center [228, 89] width 17 height 10
click at [241, 118] on div "25" at bounding box center [241, 119] width 10 height 10
type input "[DATE]"
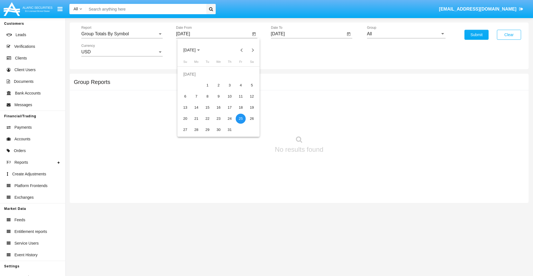
click at [308, 34] on input "[DATE]" at bounding box center [308, 33] width 75 height 5
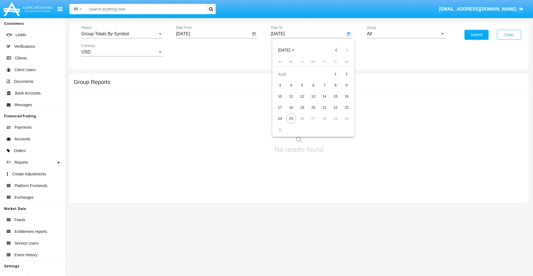
click at [289, 50] on span "[DATE]" at bounding box center [284, 50] width 12 height 4
click at [342, 123] on div "2025" at bounding box center [342, 123] width 17 height 10
click at [342, 89] on div "AUG" at bounding box center [342, 89] width 17 height 10
click at [291, 118] on div "25" at bounding box center [291, 119] width 10 height 10
type input "[DATE]"
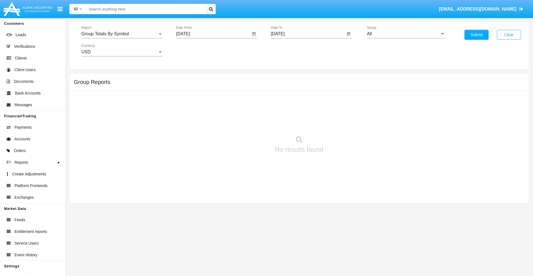
click at [406, 34] on input "All" at bounding box center [406, 33] width 79 height 5
type input "Hammer Web Lite"
click at [477, 35] on button "Submit" at bounding box center [477, 35] width 24 height 10
click at [122, 34] on span "Report" at bounding box center [119, 33] width 76 height 5
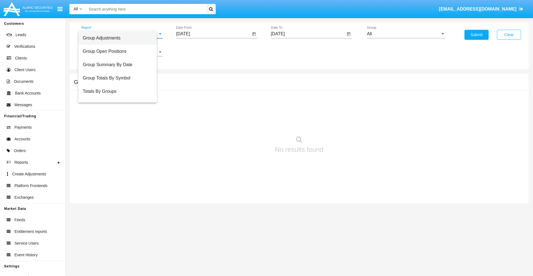
click at [120, 111] on span "Totals By Accounts" at bounding box center [118, 117] width 70 height 13
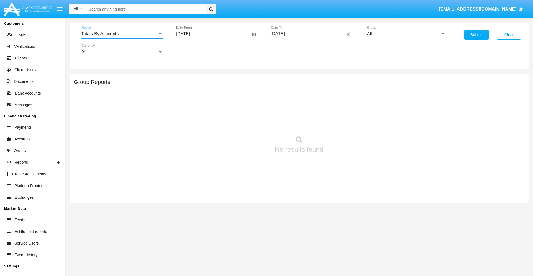
scroll to position [22, 0]
click at [213, 34] on input "[DATE]" at bounding box center [213, 33] width 75 height 5
click at [194, 50] on span "[DATE]" at bounding box center [189, 50] width 12 height 4
click at [248, 123] on div "2025" at bounding box center [247, 123] width 17 height 10
click at [248, 89] on div "AUG" at bounding box center [247, 89] width 17 height 10
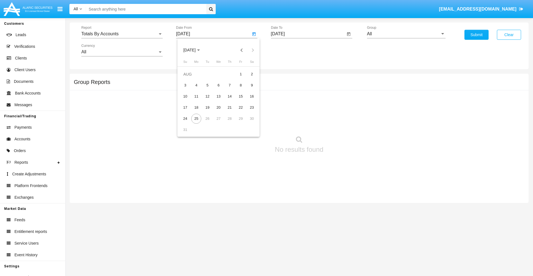
click at [185, 96] on div "10" at bounding box center [185, 96] width 10 height 10
type input "08/10/25"
click at [308, 34] on input "[DATE]" at bounding box center [308, 33] width 75 height 5
click at [289, 50] on span "AUG 2025" at bounding box center [284, 50] width 12 height 4
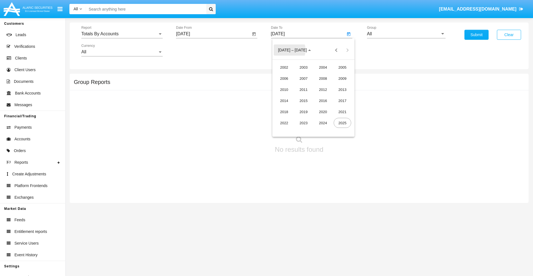
click at [342, 123] on div "2025" at bounding box center [342, 123] width 17 height 10
click at [342, 89] on div "AUG" at bounding box center [342, 89] width 17 height 10
click at [291, 118] on div "25" at bounding box center [291, 119] width 10 height 10
type input "08/25/25"
click at [406, 34] on input "All" at bounding box center [406, 33] width 79 height 5
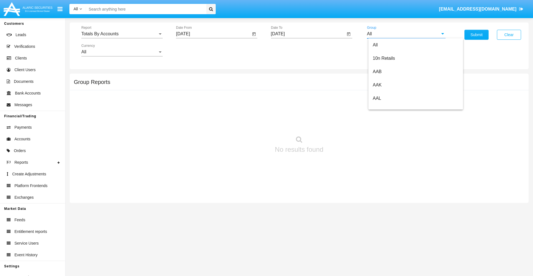
type input "Hammer Web Lite"
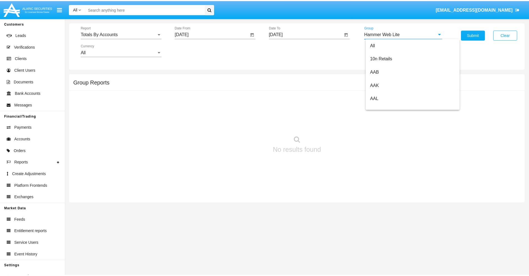
scroll to position [0, 0]
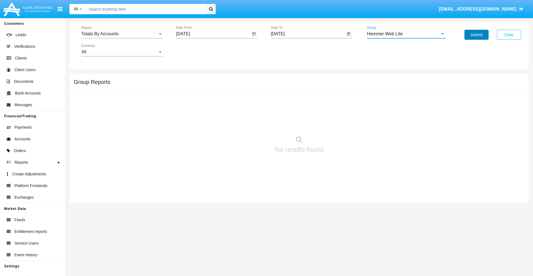
click at [477, 35] on button "Submit" at bounding box center [477, 35] width 24 height 10
click at [122, 34] on span "Report" at bounding box center [119, 33] width 76 height 5
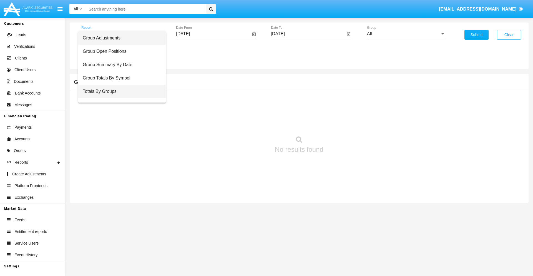
click at [120, 91] on span "Totals By Groups" at bounding box center [122, 91] width 79 height 13
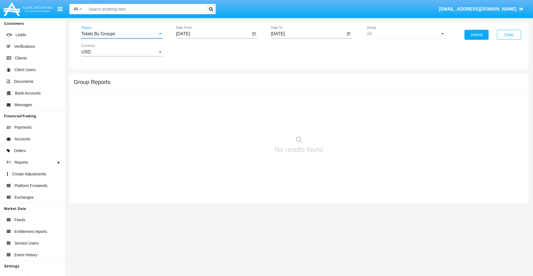
click at [213, 34] on input "[DATE]" at bounding box center [213, 33] width 75 height 5
click at [194, 50] on span "AUG 2025" at bounding box center [189, 50] width 12 height 4
click at [248, 123] on div "2025" at bounding box center [247, 123] width 17 height 10
click at [248, 89] on div "AUG" at bounding box center [247, 89] width 17 height 10
click at [185, 96] on div "10" at bounding box center [185, 96] width 10 height 10
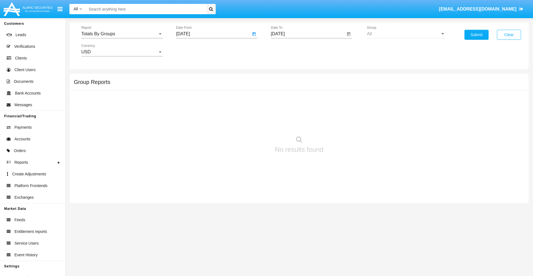
type input "08/10/25"
click at [308, 34] on input "[DATE]" at bounding box center [308, 33] width 75 height 5
click at [289, 50] on span "AUG 2025" at bounding box center [284, 50] width 12 height 4
click at [342, 123] on div "2025" at bounding box center [342, 123] width 17 height 10
click at [342, 89] on div "AUG" at bounding box center [342, 89] width 17 height 10
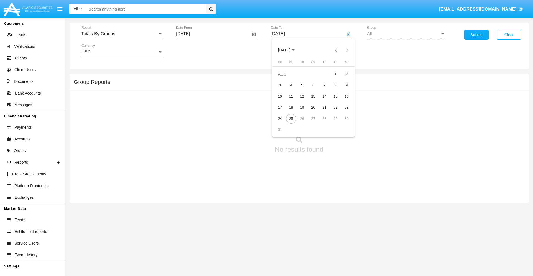
click at [291, 118] on div "25" at bounding box center [291, 119] width 10 height 10
type input "08/25/25"
click at [477, 35] on button "Submit" at bounding box center [477, 35] width 24 height 10
click at [122, 34] on span "Report" at bounding box center [119, 33] width 76 height 5
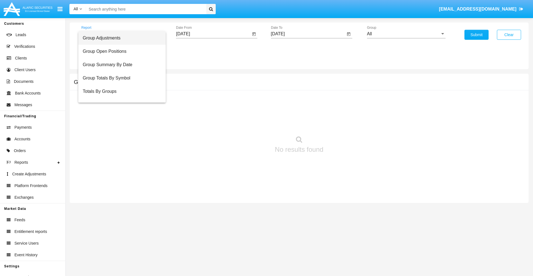
click at [120, 38] on span "Group Adjustments" at bounding box center [122, 37] width 79 height 13
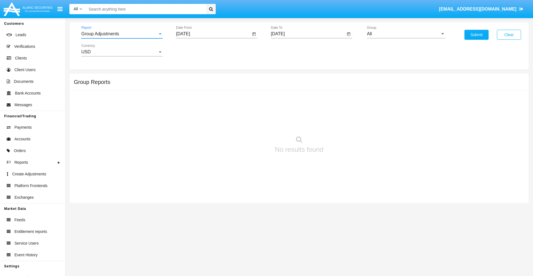
click at [406, 34] on input "All" at bounding box center [406, 33] width 79 height 5
click at [477, 35] on button "Submit" at bounding box center [477, 35] width 24 height 10
click at [122, 34] on span "Report" at bounding box center [119, 33] width 76 height 5
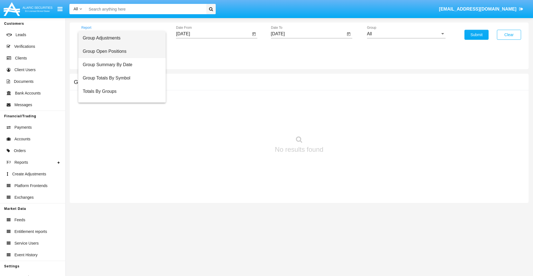
click at [120, 51] on span "Group Open Positions" at bounding box center [122, 51] width 79 height 13
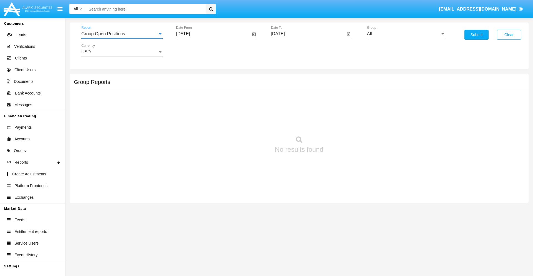
click at [406, 34] on input "All" at bounding box center [406, 33] width 79 height 5
click at [477, 35] on button "Submit" at bounding box center [477, 35] width 24 height 10
click at [122, 34] on span "Report" at bounding box center [119, 33] width 76 height 5
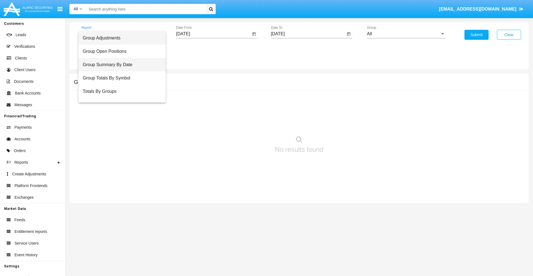
click at [120, 65] on span "Group Summary By Date" at bounding box center [122, 64] width 79 height 13
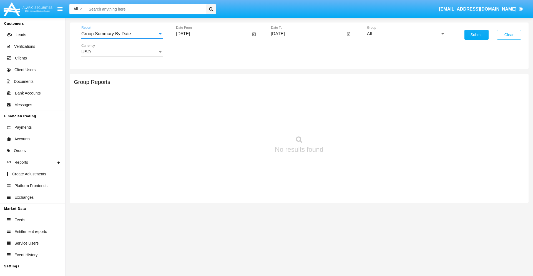
click at [406, 34] on input "All" at bounding box center [406, 33] width 79 height 5
click at [477, 35] on button "Submit" at bounding box center [477, 35] width 24 height 10
click at [122, 34] on span "Report" at bounding box center [119, 33] width 76 height 5
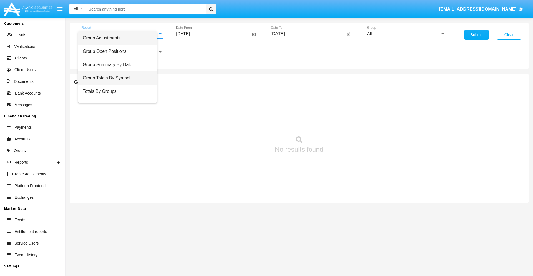
click at [120, 78] on span "Group Totals By Symbol" at bounding box center [118, 77] width 70 height 13
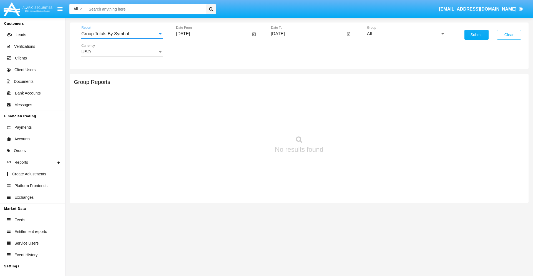
click at [406, 34] on input "All" at bounding box center [406, 33] width 79 height 5
click at [477, 35] on button "Submit" at bounding box center [477, 35] width 24 height 10
click at [122, 34] on span "Report" at bounding box center [119, 33] width 76 height 5
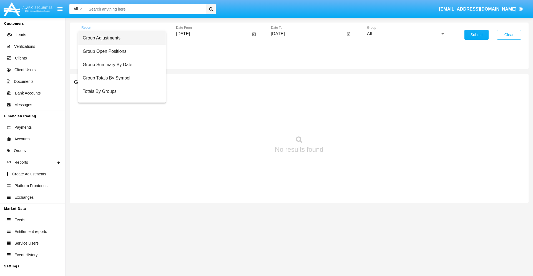
scroll to position [9, 0]
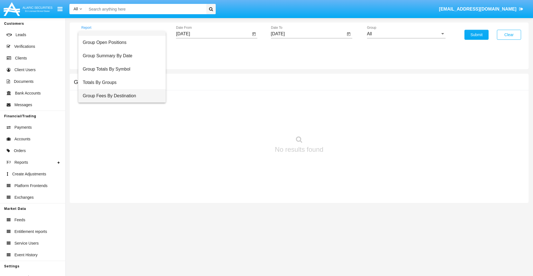
click at [120, 96] on span "Group Fees By Destination" at bounding box center [122, 95] width 79 height 13
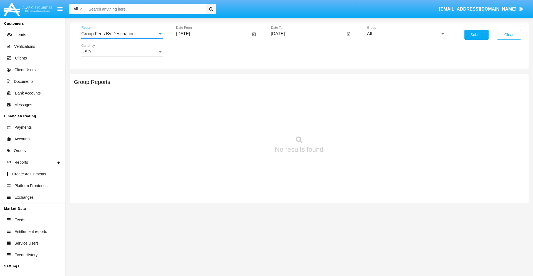
click at [406, 34] on input "All" at bounding box center [406, 33] width 79 height 5
click at [477, 35] on button "Submit" at bounding box center [477, 35] width 24 height 10
